Goal: Task Accomplishment & Management: Use online tool/utility

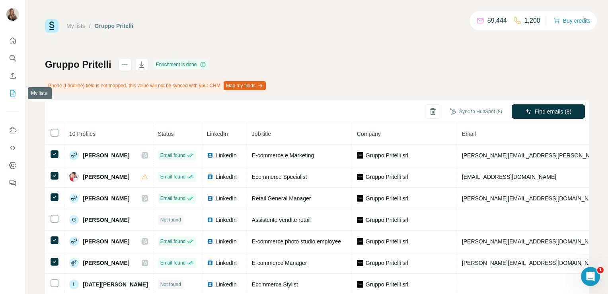
click at [16, 89] on icon "My lists" at bounding box center [13, 93] width 8 height 8
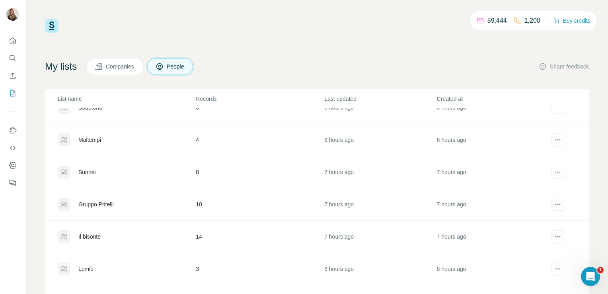
click at [95, 172] on div "Sunnei" at bounding box center [87, 172] width 18 height 8
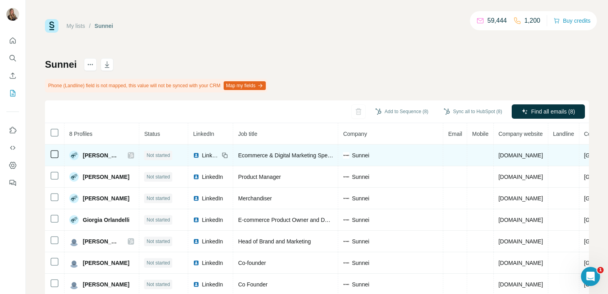
click at [129, 157] on icon at bounding box center [131, 155] width 4 height 5
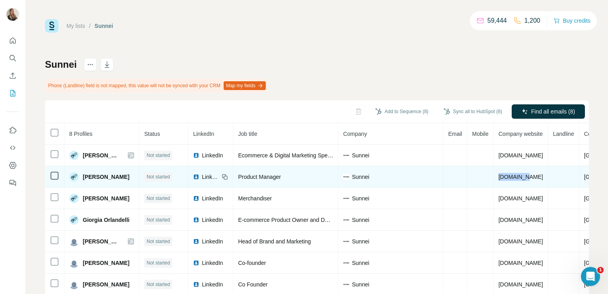
drag, startPoint x: 522, startPoint y: 176, endPoint x: 495, endPoint y: 175, distance: 27.5
click at [495, 175] on td "[DOMAIN_NAME]" at bounding box center [521, 176] width 55 height 21
copy span "[DOMAIN_NAME]"
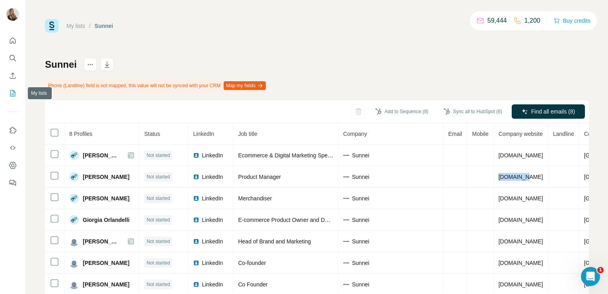
click at [13, 93] on icon "My lists" at bounding box center [13, 93] width 8 height 8
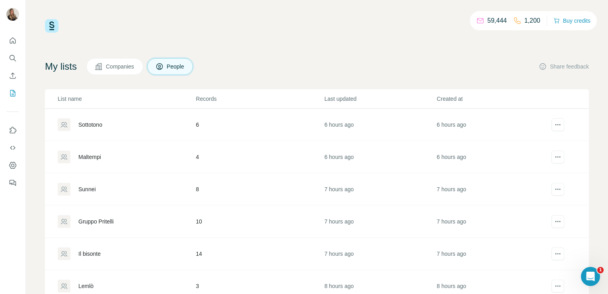
click at [87, 157] on div "Maltempi" at bounding box center [89, 157] width 23 height 8
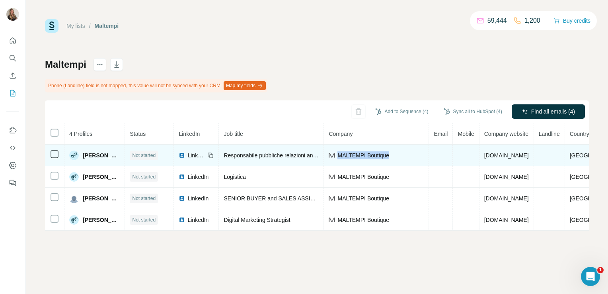
drag, startPoint x: 334, startPoint y: 155, endPoint x: 390, endPoint y: 156, distance: 55.3
click at [390, 156] on div "MALTEMPI Boutique" at bounding box center [376, 155] width 95 height 8
copy span "MALTEMPI Boutique"
click at [353, 145] on td "MALTEMPI Boutique" at bounding box center [376, 154] width 105 height 21
drag, startPoint x: 335, startPoint y: 154, endPoint x: 388, endPoint y: 155, distance: 53.7
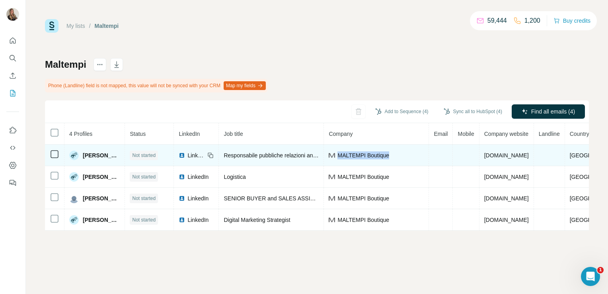
click at [388, 155] on div "MALTEMPI Boutique" at bounding box center [376, 155] width 95 height 8
copy span "MALTEMPI Boutique"
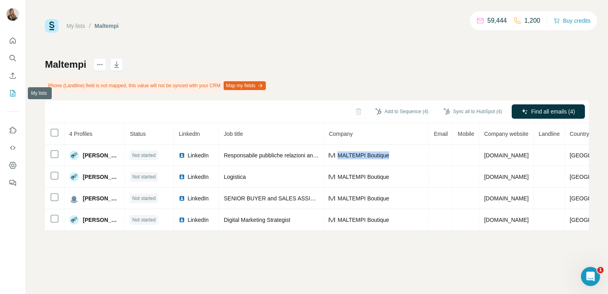
click at [13, 95] on icon "My lists" at bounding box center [13, 93] width 8 height 8
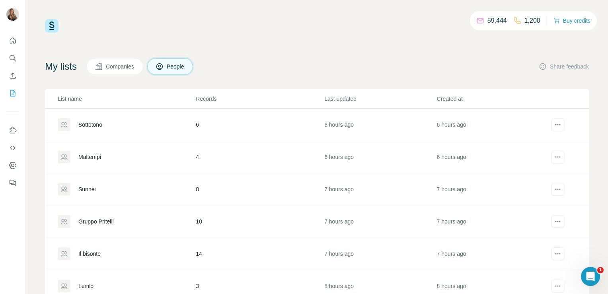
click at [90, 124] on div "Sottotono" at bounding box center [90, 125] width 24 height 8
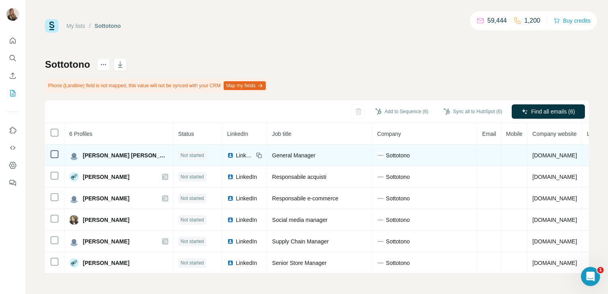
scroll to position [0, 36]
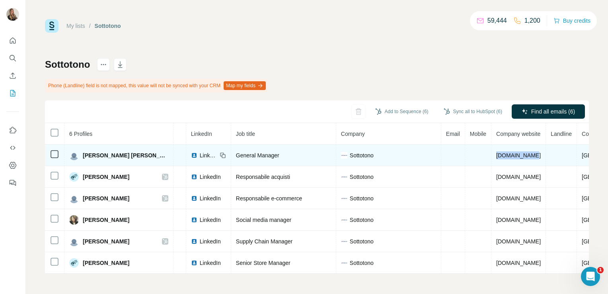
drag, startPoint x: 501, startPoint y: 156, endPoint x: 465, endPoint y: 158, distance: 35.8
click at [491, 158] on td "[DOMAIN_NAME]" at bounding box center [518, 154] width 55 height 21
copy span "[DOMAIN_NAME]"
